Goal: Task Accomplishment & Management: Manage account settings

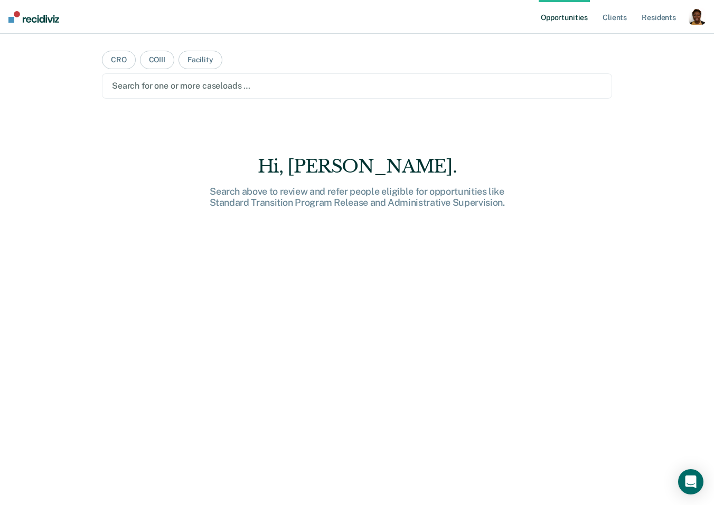
click at [695, 21] on div "button" at bounding box center [696, 16] width 17 height 17
click at [650, 40] on link "Profile" at bounding box center [654, 43] width 85 height 9
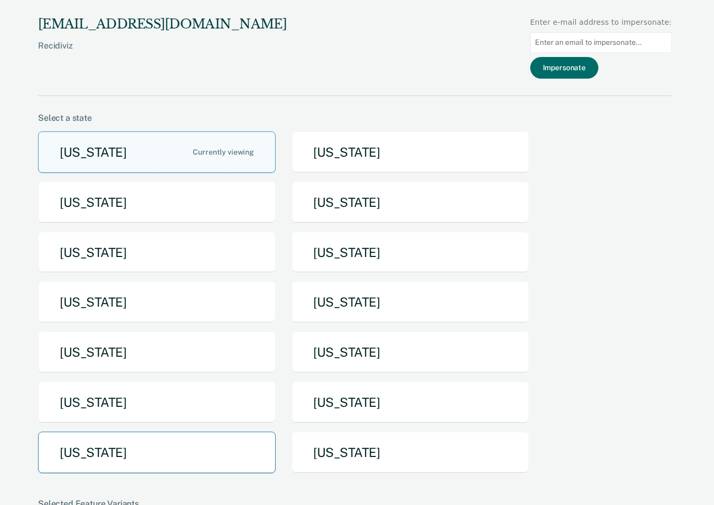
click at [119, 452] on button "[US_STATE]" at bounding box center [157, 453] width 238 height 42
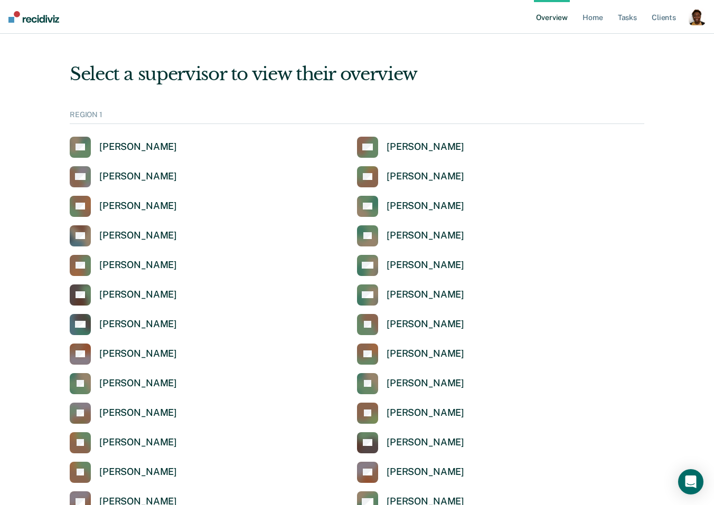
scroll to position [1150, 0]
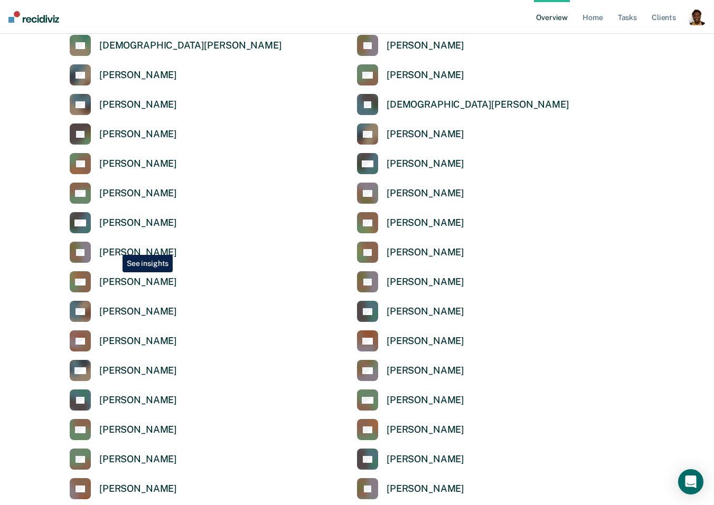
click at [115, 247] on div "[PERSON_NAME]" at bounding box center [138, 253] width 78 height 12
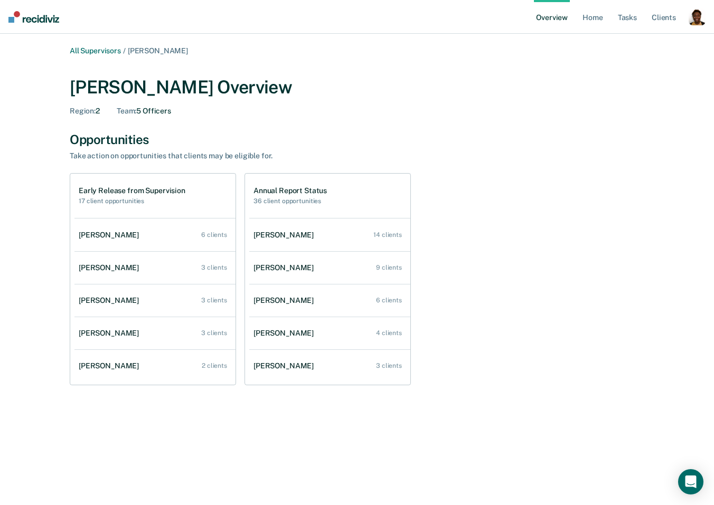
drag, startPoint x: 705, startPoint y: 24, endPoint x: 700, endPoint y: 24, distance: 5.3
click at [705, 24] on nav "Overview Home Tasks Client s Profile How it works Log Out" at bounding box center [357, 17] width 714 height 34
click at [700, 24] on div "button" at bounding box center [696, 16] width 17 height 17
click at [626, 42] on link "Profile" at bounding box center [654, 42] width 85 height 9
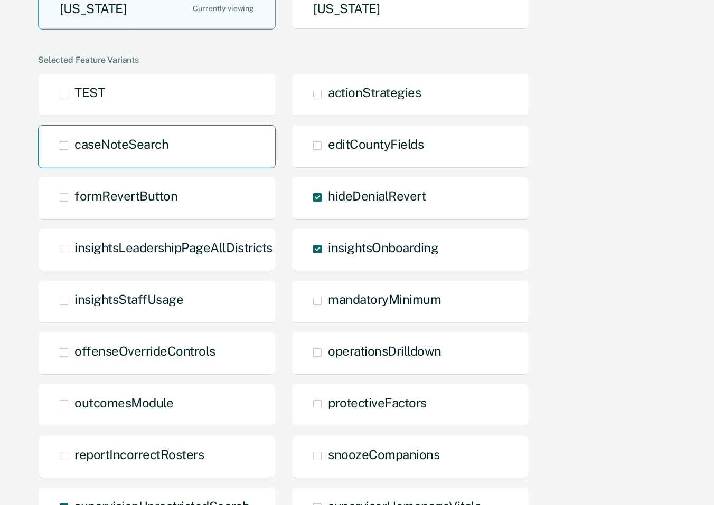
scroll to position [591, 0]
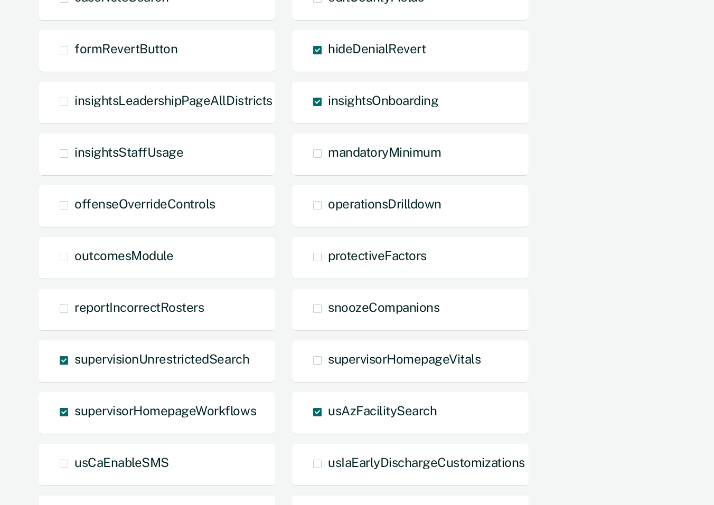
drag, startPoint x: 339, startPoint y: 219, endPoint x: 276, endPoint y: 210, distance: 63.5
click at [339, 219] on div "operationsDrilldown" at bounding box center [410, 206] width 238 height 43
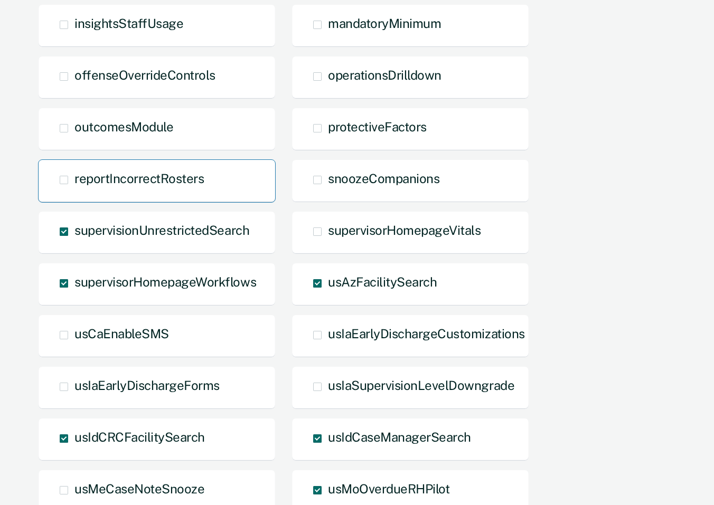
scroll to position [726, 0]
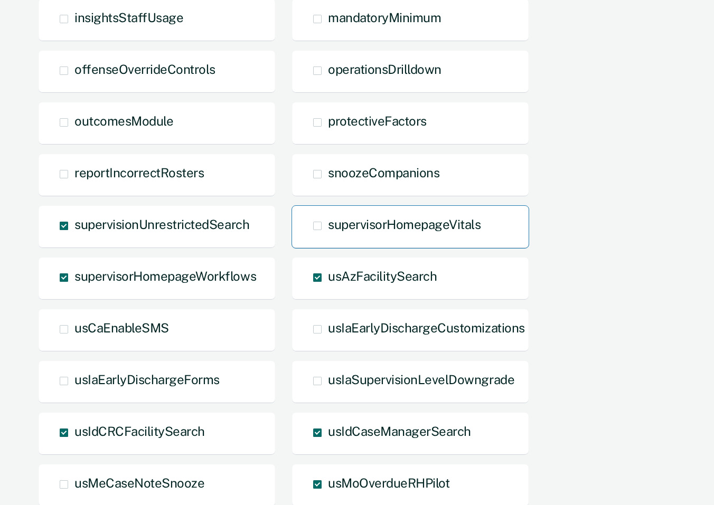
click at [336, 239] on div "supervisorHomepageVitals" at bounding box center [410, 226] width 238 height 43
click at [316, 225] on span at bounding box center [317, 226] width 8 height 8
click at [328, 234] on input "supervisorHomepageVitals" at bounding box center [328, 234] width 0 height 0
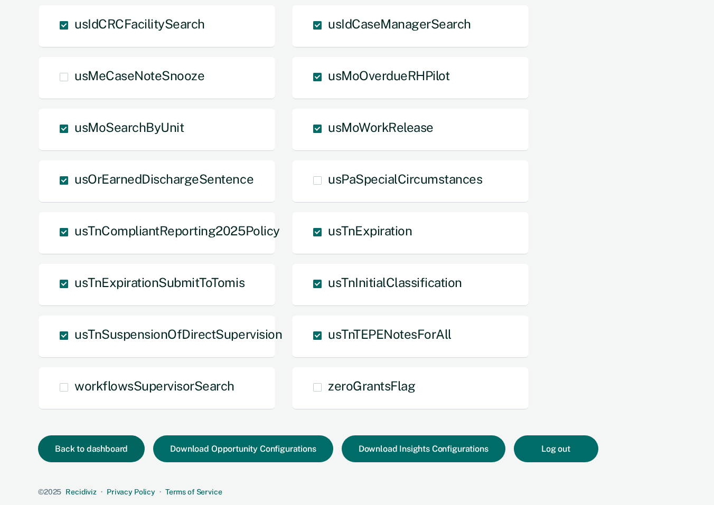
click at [114, 454] on button "Back to dashboard" at bounding box center [91, 448] width 107 height 27
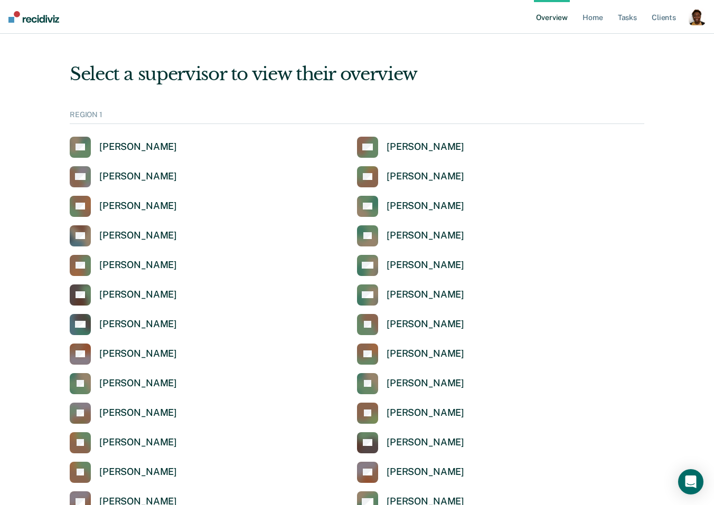
scroll to position [1150, 0]
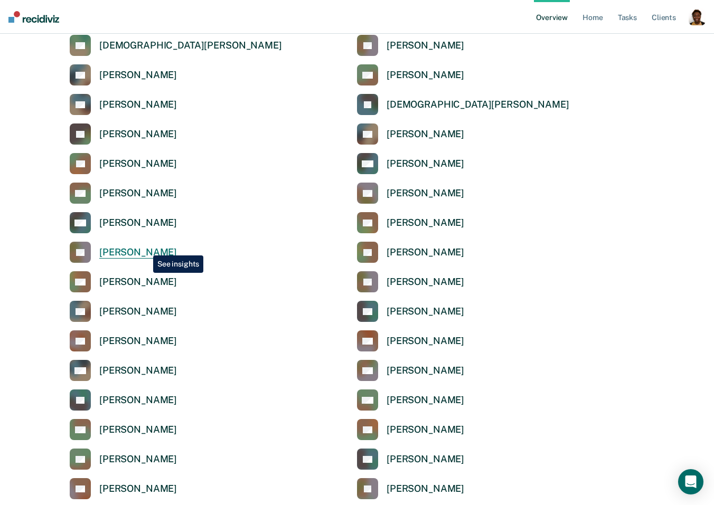
click at [145, 248] on div "[PERSON_NAME]" at bounding box center [138, 253] width 78 height 12
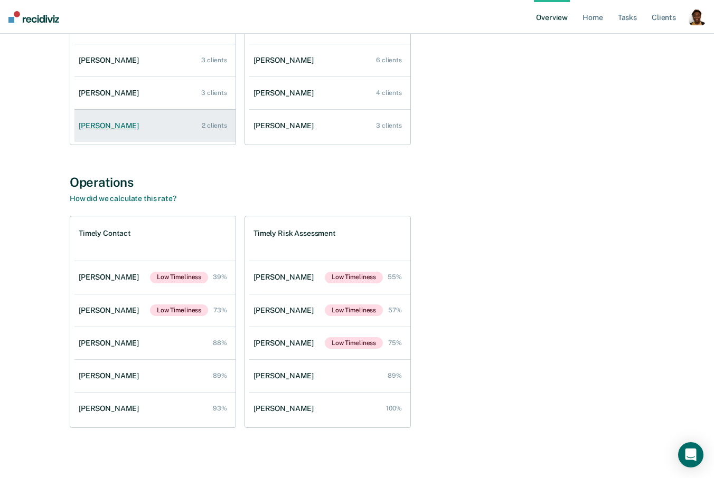
scroll to position [245, 0]
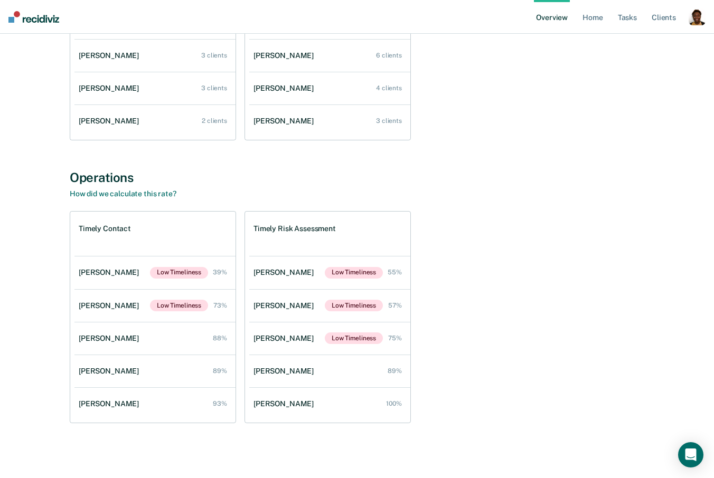
click at [72, 181] on div "Operations" at bounding box center [357, 177] width 574 height 15
